Goal: Check status: Check status

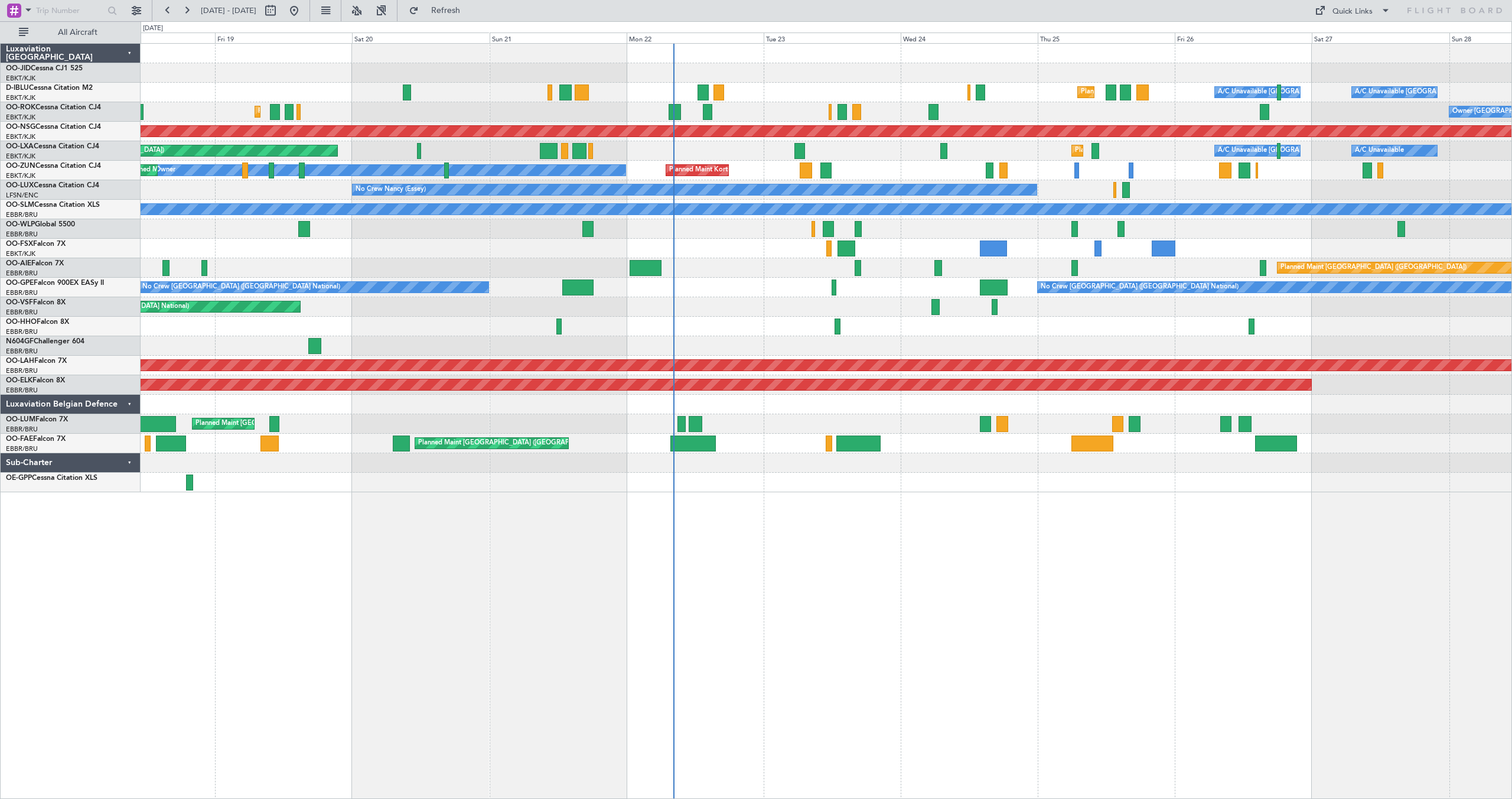
click at [893, 173] on div "Planned Maint Kortrijk-[GEOGRAPHIC_DATA] Owner Unplanned Maint [GEOGRAPHIC_DATA…" at bounding box center [826, 170] width 1371 height 19
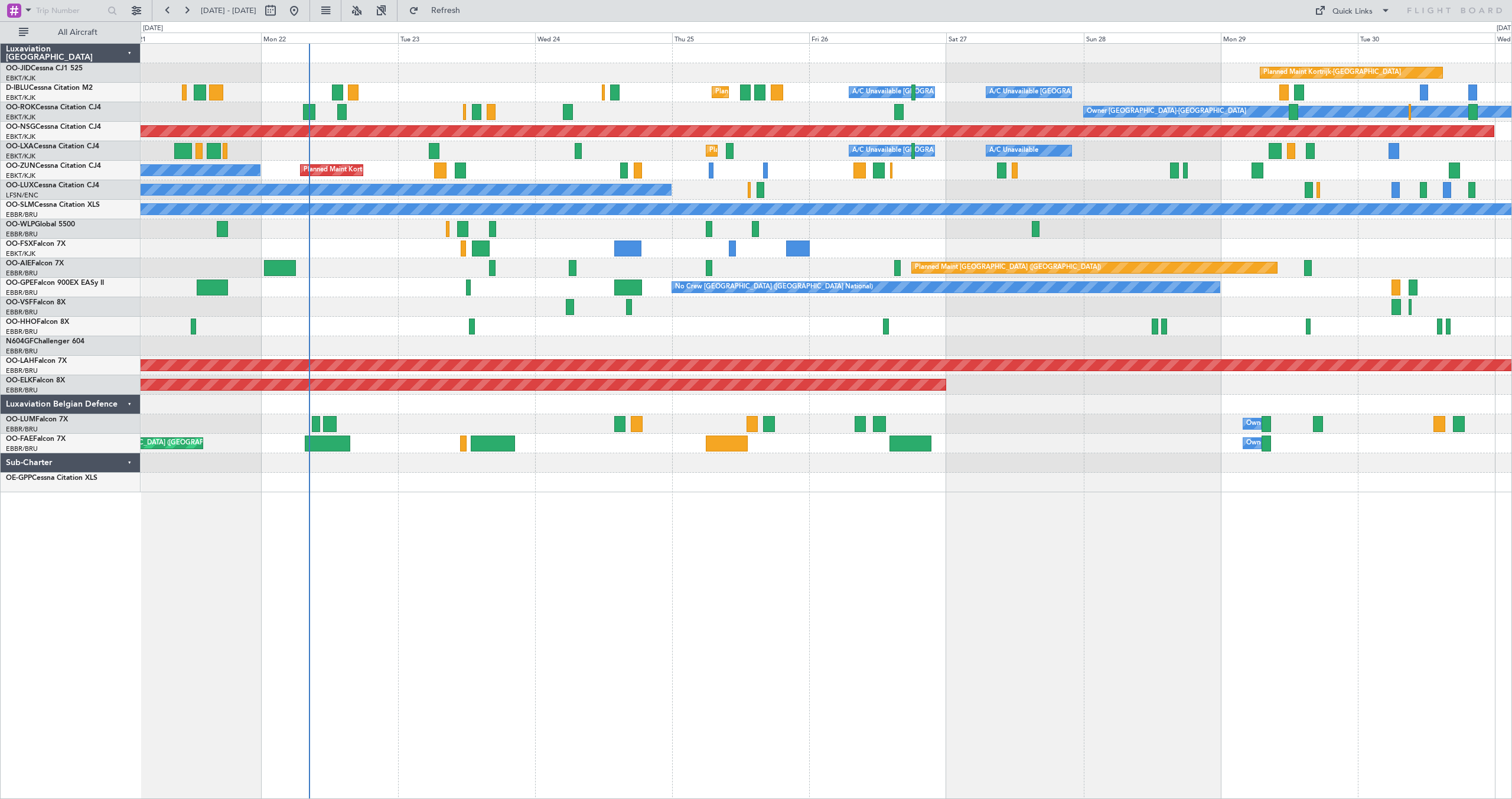
click at [780, 274] on div "Planned Maint [GEOGRAPHIC_DATA] ([GEOGRAPHIC_DATA])" at bounding box center [826, 267] width 1371 height 19
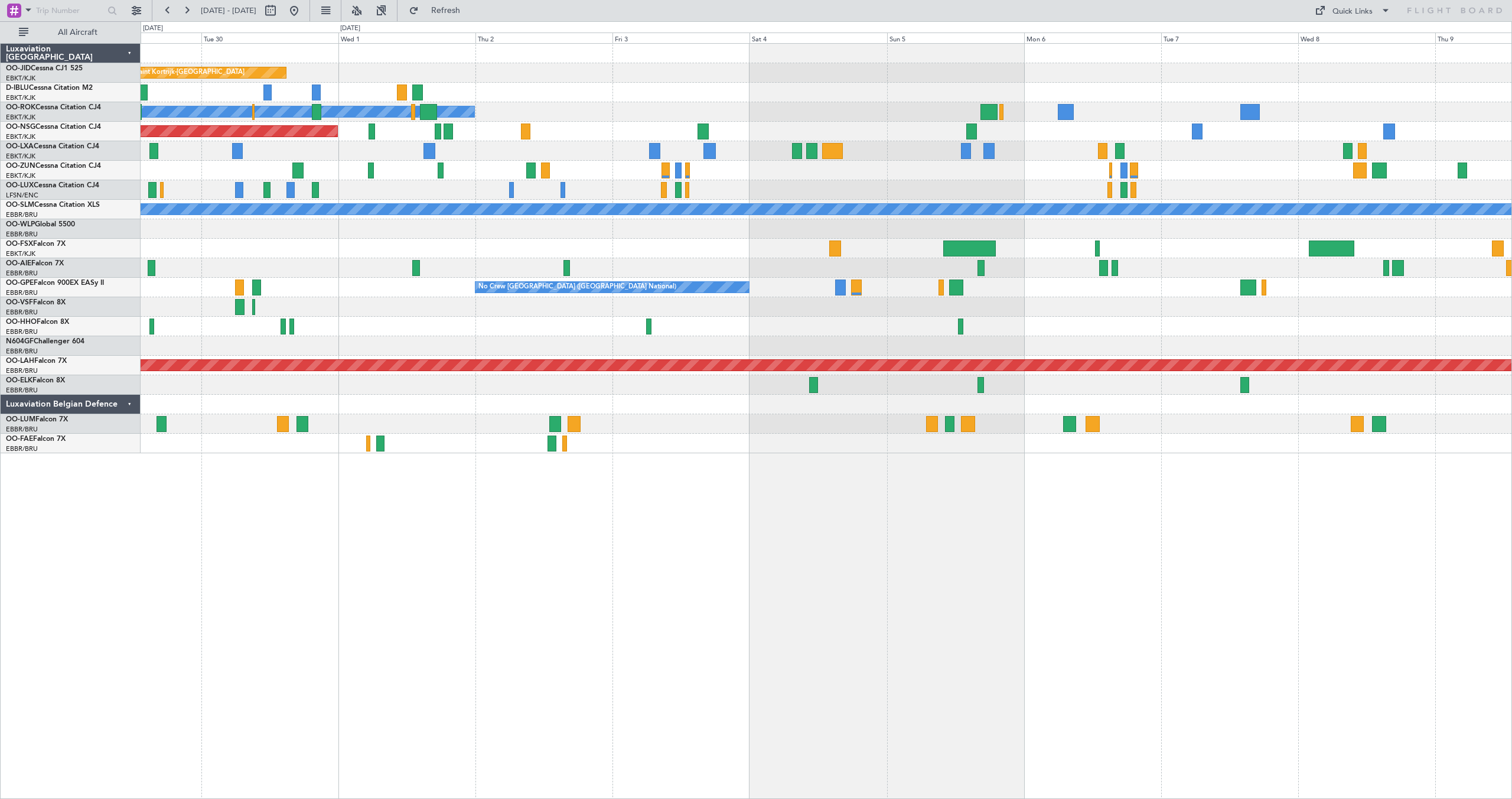
click at [716, 226] on div at bounding box center [826, 228] width 1371 height 19
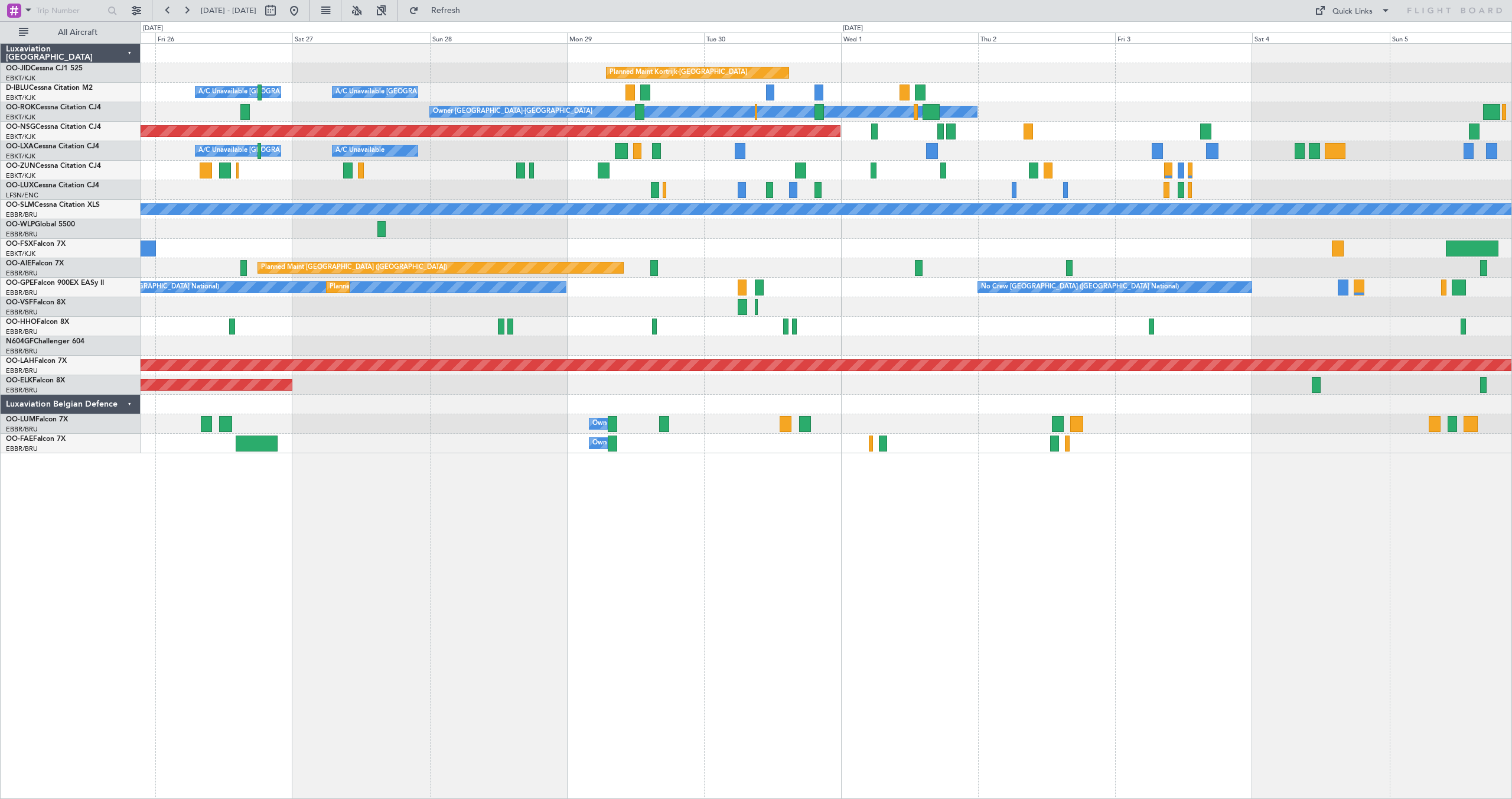
click at [893, 231] on div at bounding box center [826, 228] width 1371 height 19
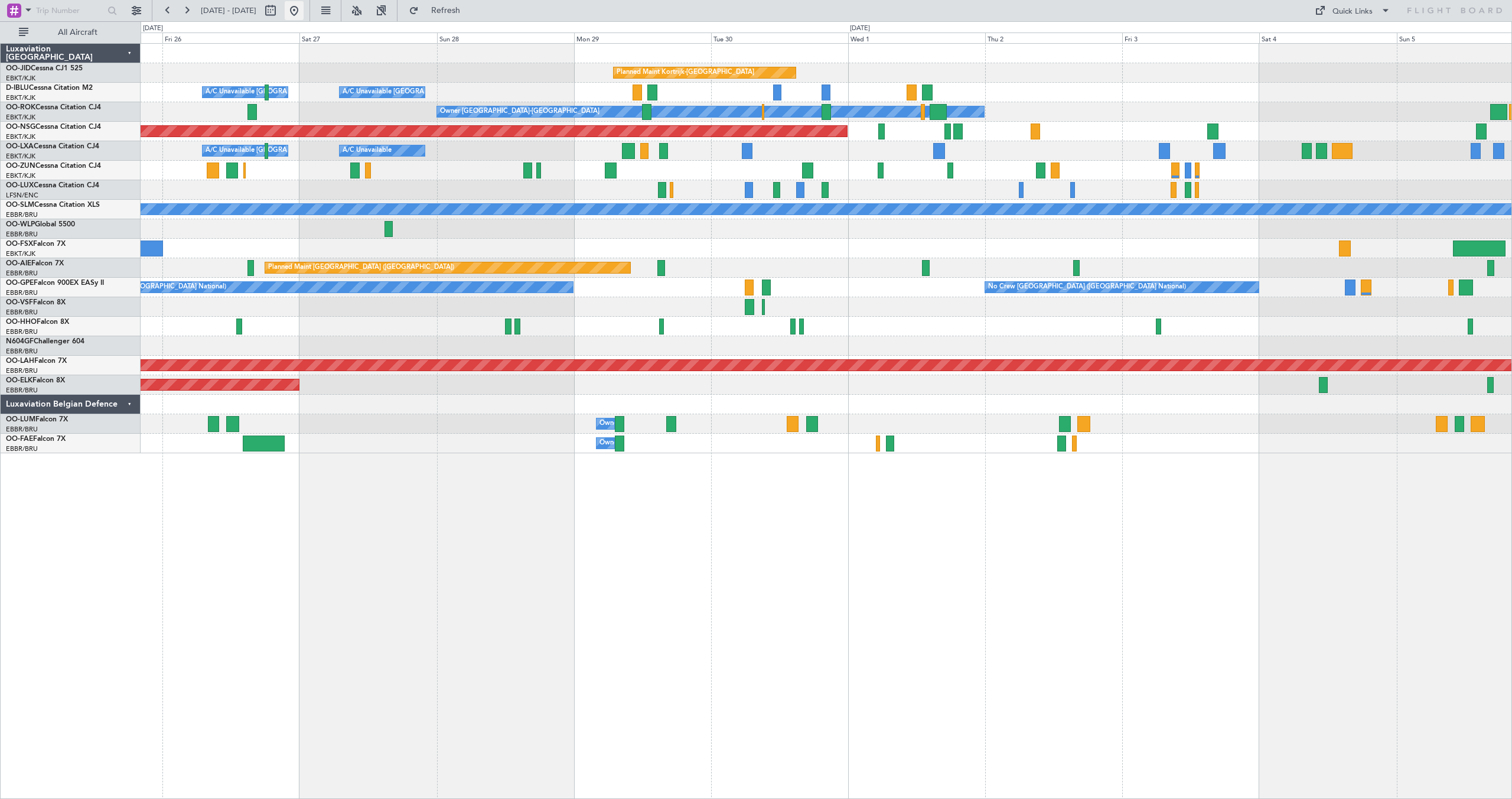
click at [303, 10] on button at bounding box center [294, 10] width 19 height 19
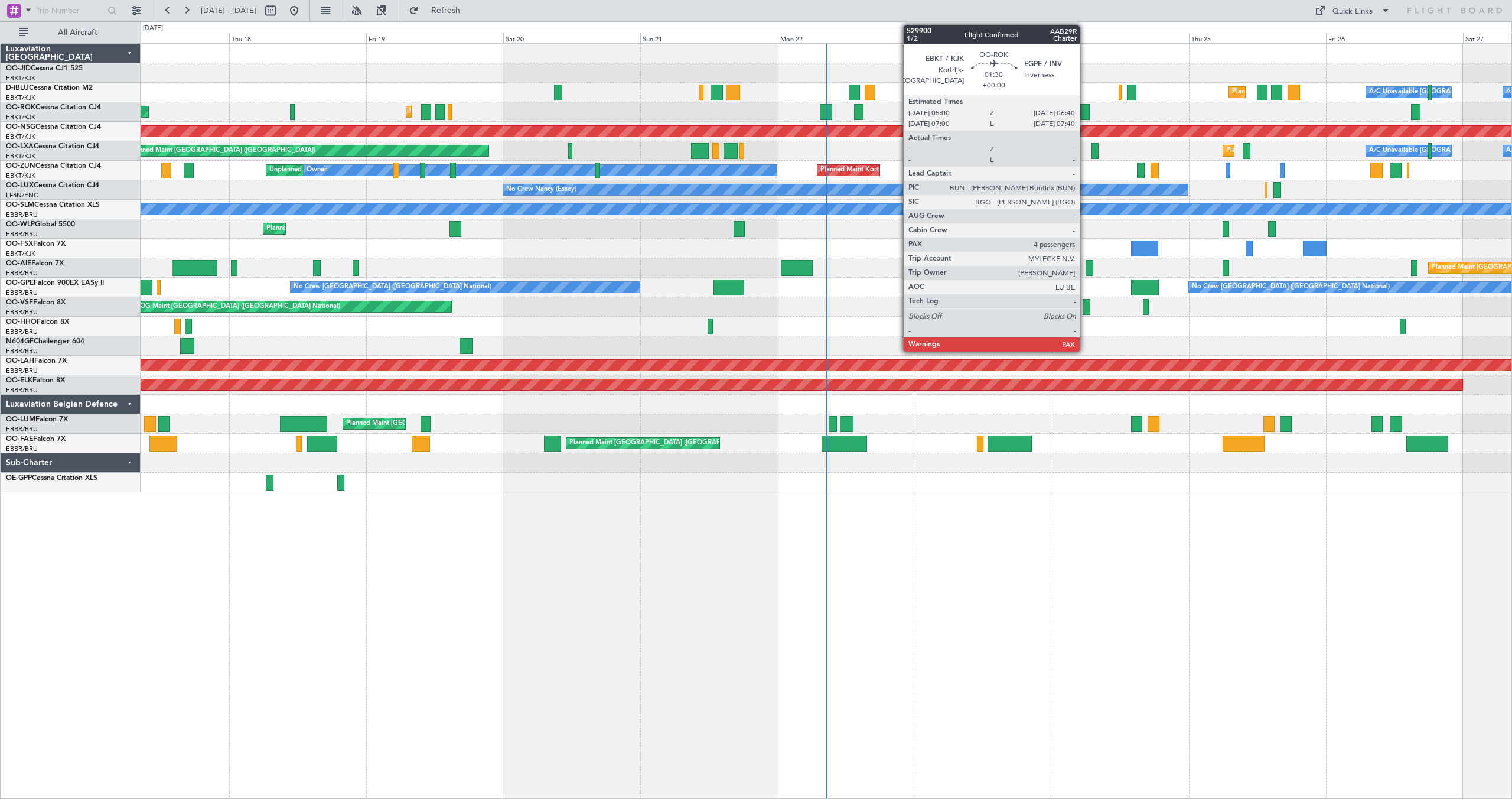
click at [893, 110] on div at bounding box center [1085, 111] width 10 height 16
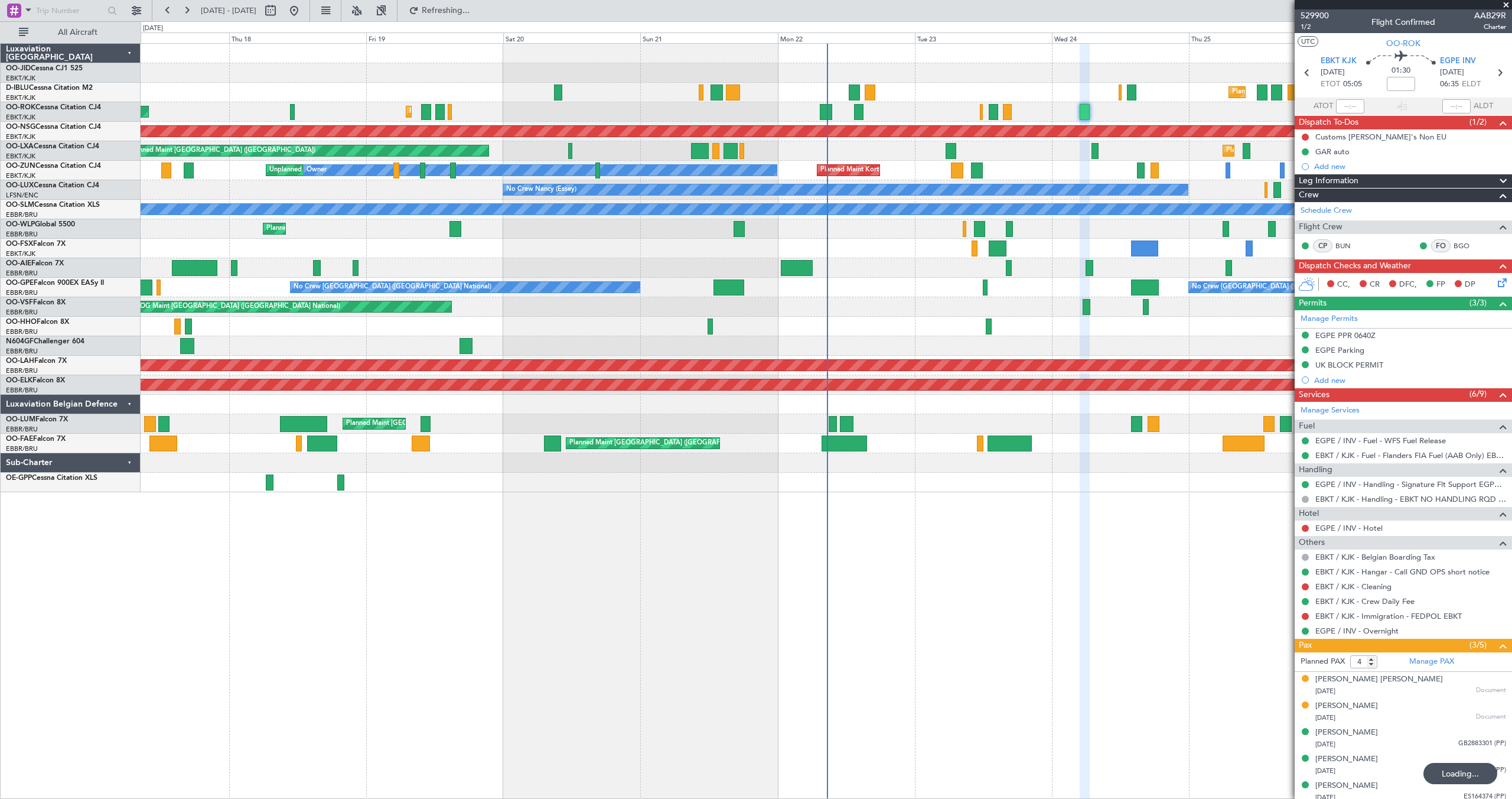
type input "5"
